Goal: Information Seeking & Learning: Learn about a topic

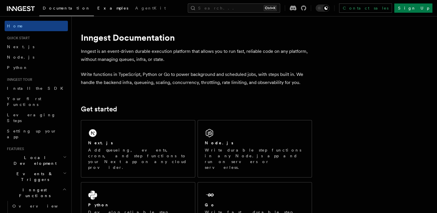
click at [97, 9] on span "Examples" at bounding box center [112, 8] width 31 height 5
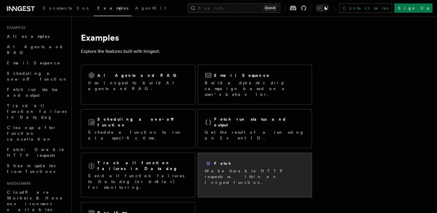
click at [233, 168] on div "Fetch Make durable HTTP requests within an Inngest function." at bounding box center [255, 172] width 114 height 39
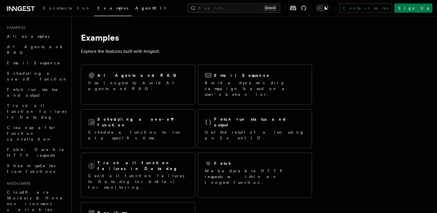
click at [132, 11] on link "AgentKit" at bounding box center [151, 9] width 38 height 14
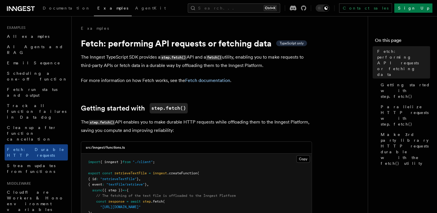
drag, startPoint x: 319, startPoint y: 66, endPoint x: 320, endPoint y: 62, distance: 3.9
